Goal: Information Seeking & Learning: Find specific fact

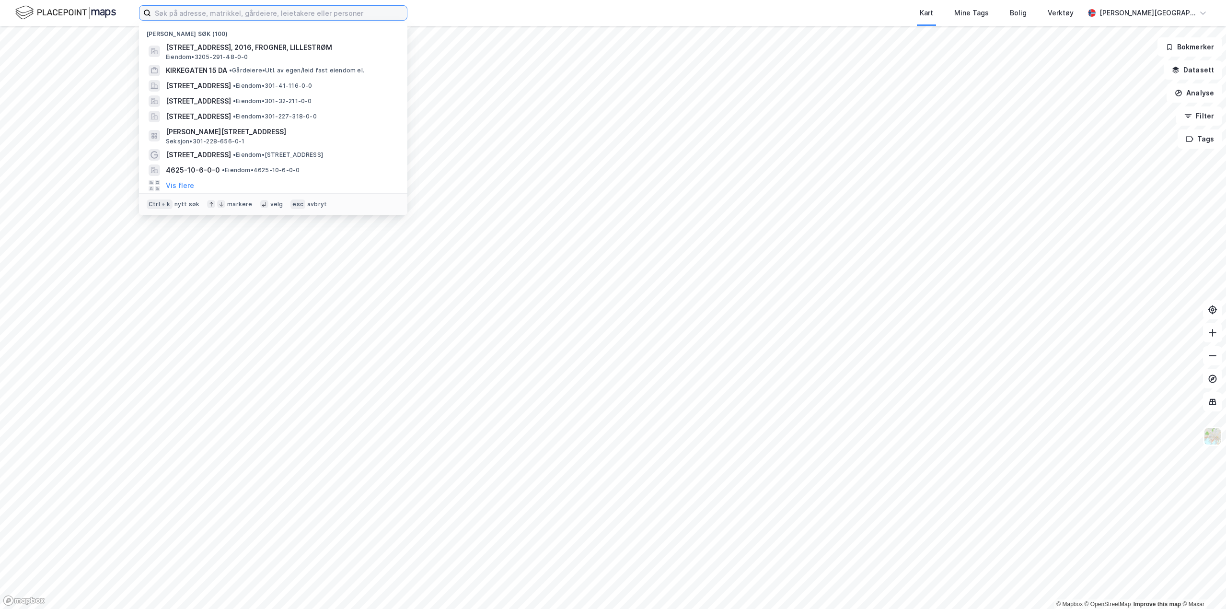
click at [195, 8] on input at bounding box center [279, 13] width 256 height 14
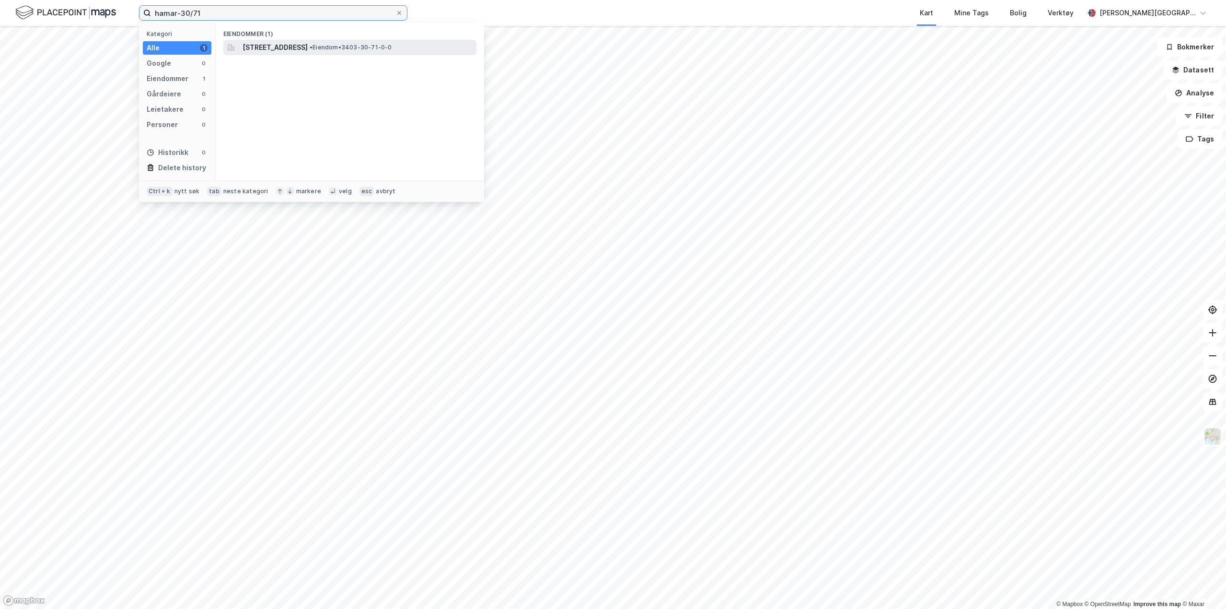
type input "hamar-30/71"
